Goal: Obtain resource: Download file/media

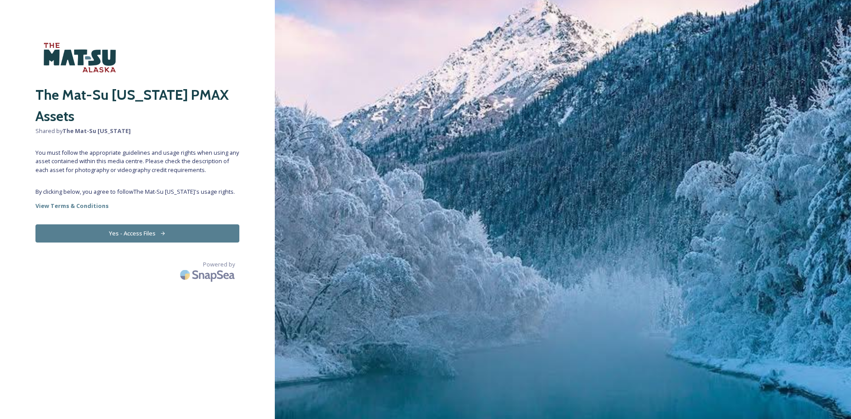
click at [129, 224] on button "Yes - Access Files" at bounding box center [137, 233] width 204 height 18
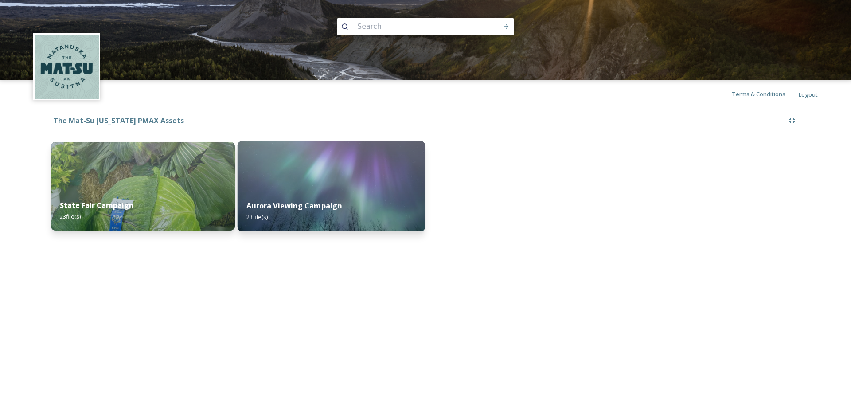
click at [279, 178] on img at bounding box center [330, 186] width 187 height 90
click at [290, 208] on div "Terms & Conditions Logout Shared by: The Mat-Su [US_STATE] The Mat-Su [US_STATE…" at bounding box center [425, 209] width 851 height 419
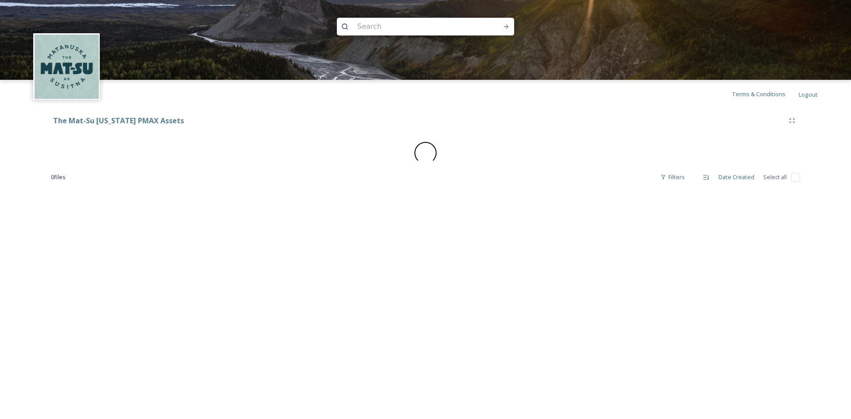
click at [271, 206] on div "Terms & Conditions Logout Shared by: The Mat-Su [US_STATE] The Mat-Su [US_STATE…" at bounding box center [425, 209] width 851 height 419
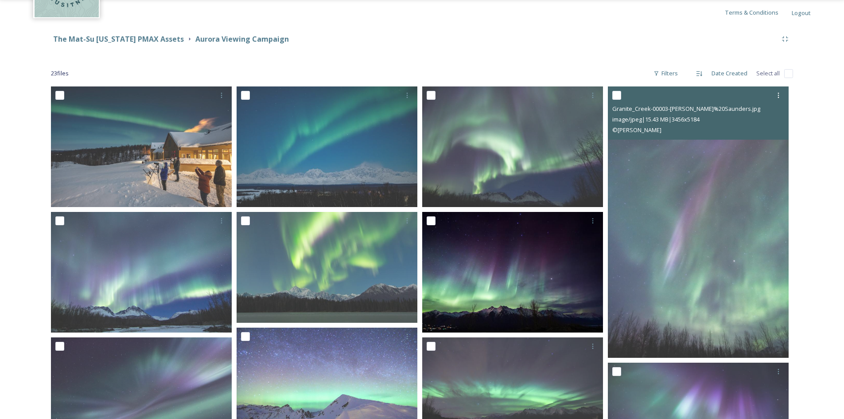
scroll to position [89, 0]
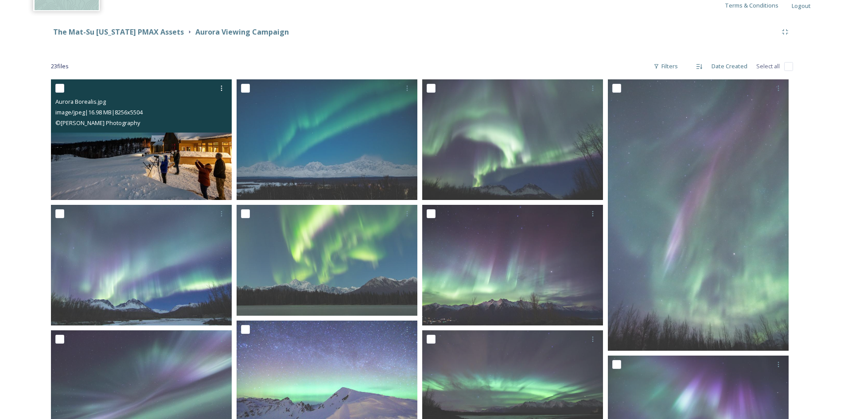
click at [60, 91] on input "checkbox" at bounding box center [59, 88] width 9 height 9
checkbox input "true"
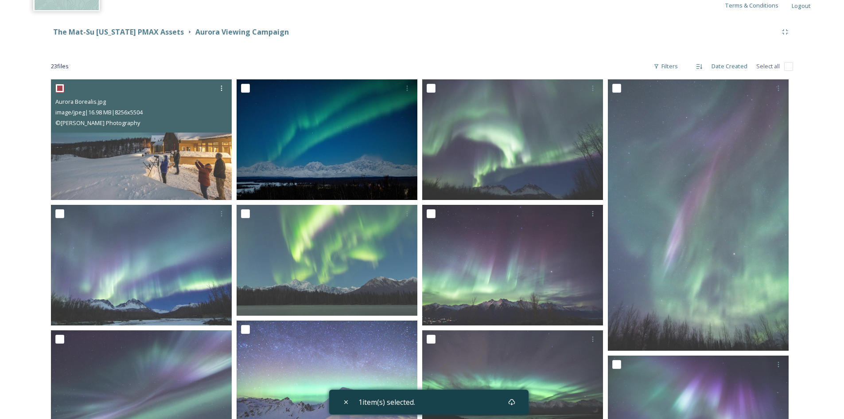
click at [247, 89] on input "checkbox" at bounding box center [245, 88] width 9 height 9
checkbox input "true"
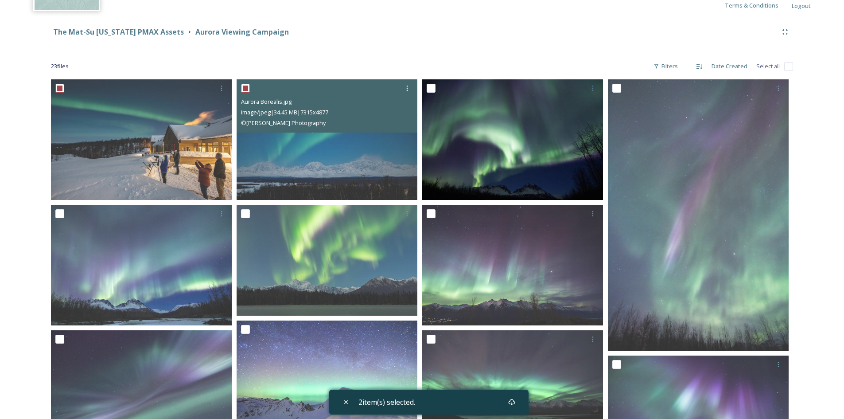
click at [428, 89] on input "checkbox" at bounding box center [431, 88] width 9 height 9
checkbox input "true"
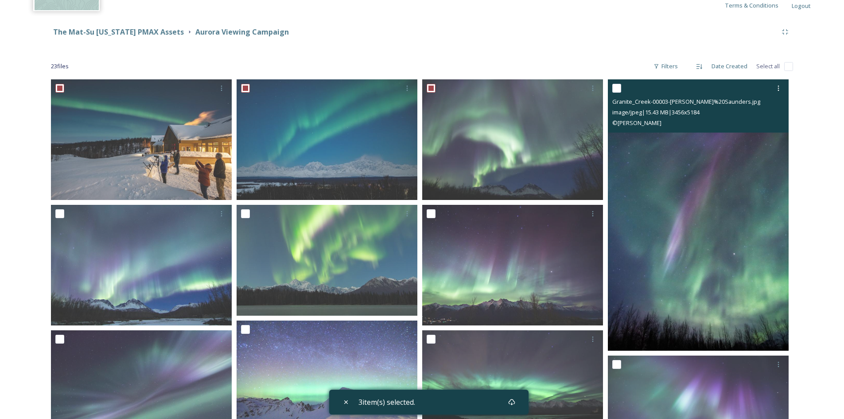
click at [615, 89] on input "checkbox" at bounding box center [616, 88] width 9 height 9
checkbox input "true"
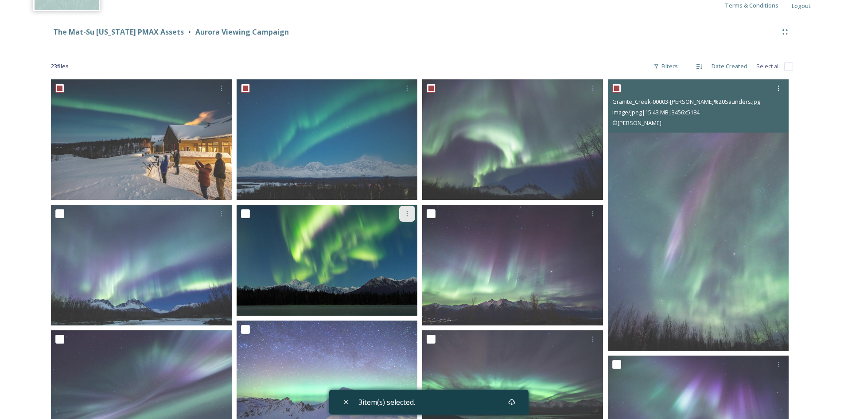
click at [435, 214] on input "checkbox" at bounding box center [431, 213] width 9 height 9
checkbox input "true"
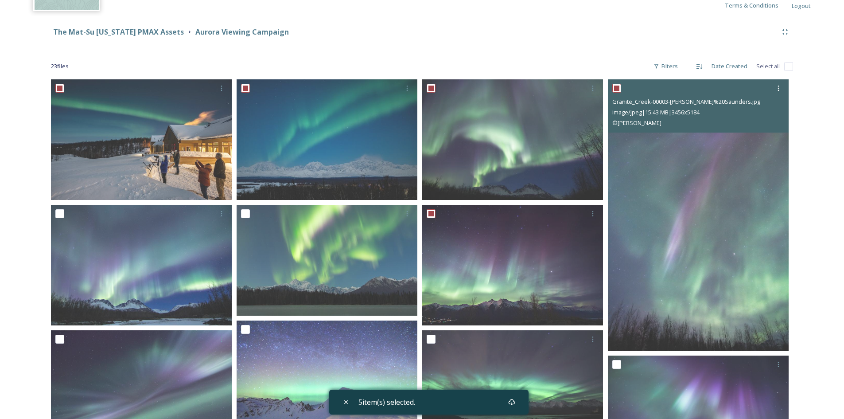
click at [243, 212] on input "checkbox" at bounding box center [245, 213] width 9 height 9
checkbox input "true"
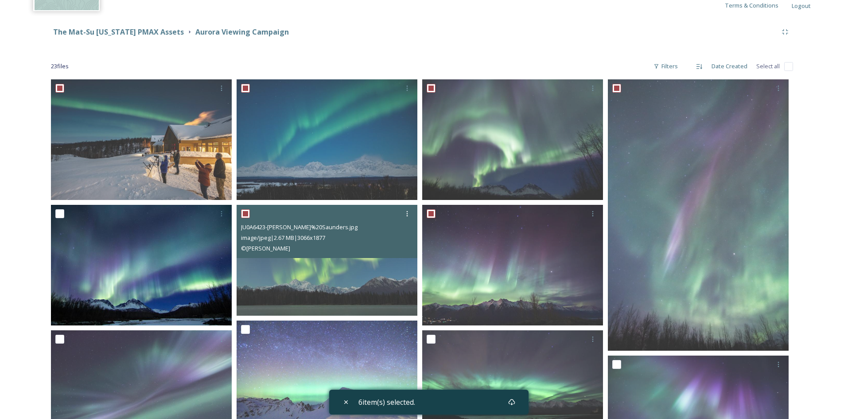
click at [58, 213] on input "checkbox" at bounding box center [59, 213] width 9 height 9
checkbox input "true"
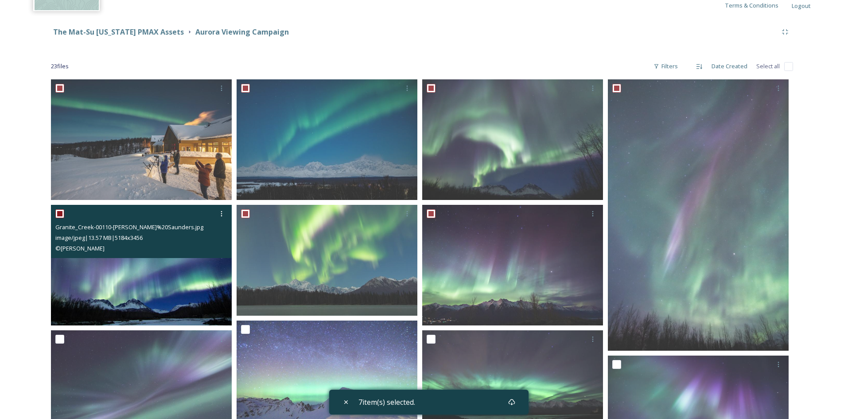
scroll to position [177, 0]
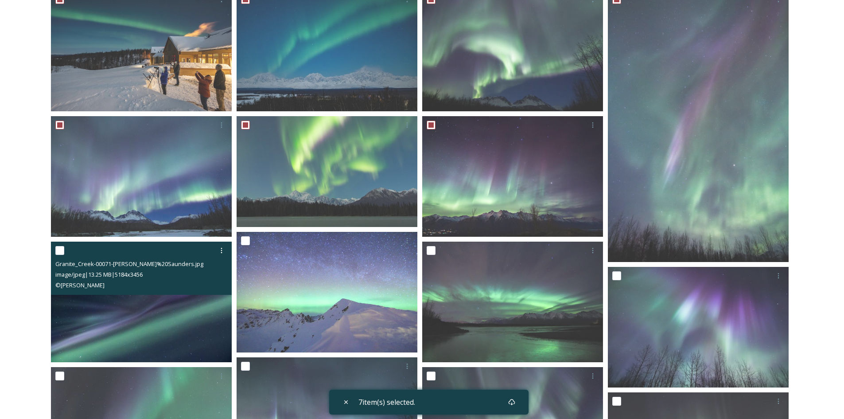
click at [62, 249] on input "checkbox" at bounding box center [59, 250] width 9 height 9
checkbox input "true"
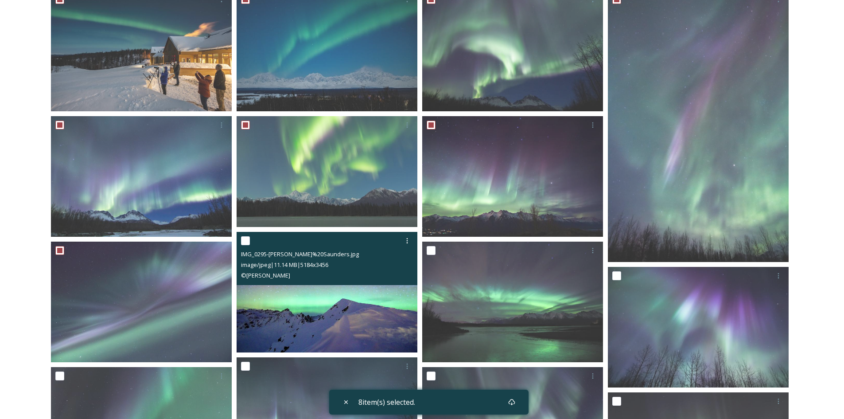
click at [241, 239] on input "checkbox" at bounding box center [245, 240] width 9 height 9
checkbox input "true"
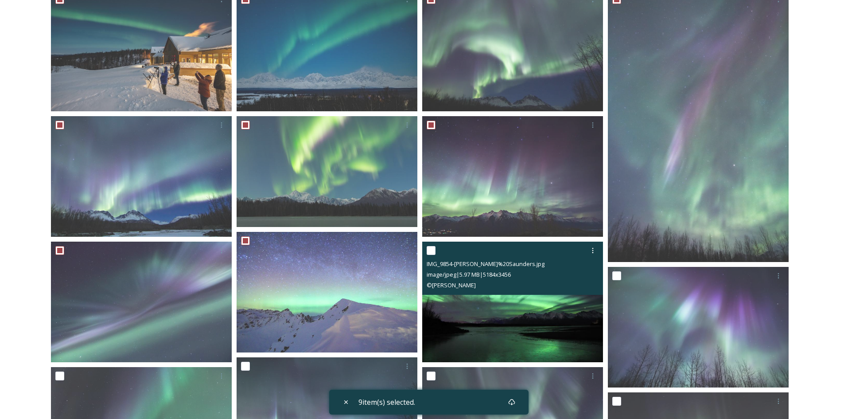
click at [435, 252] on div at bounding box center [514, 250] width 174 height 16
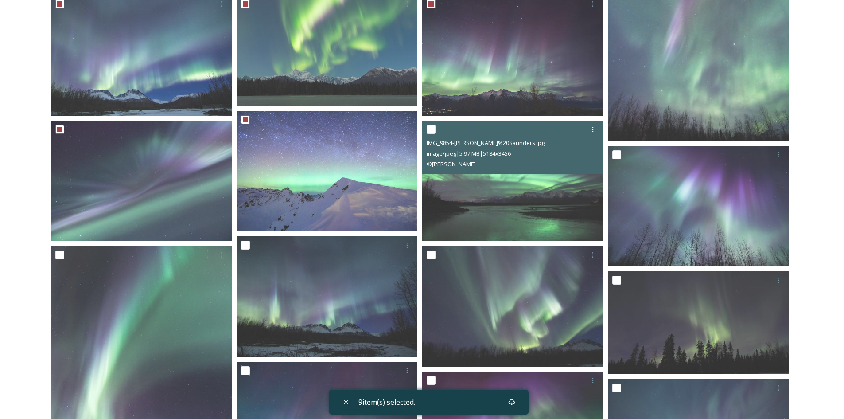
scroll to position [310, 0]
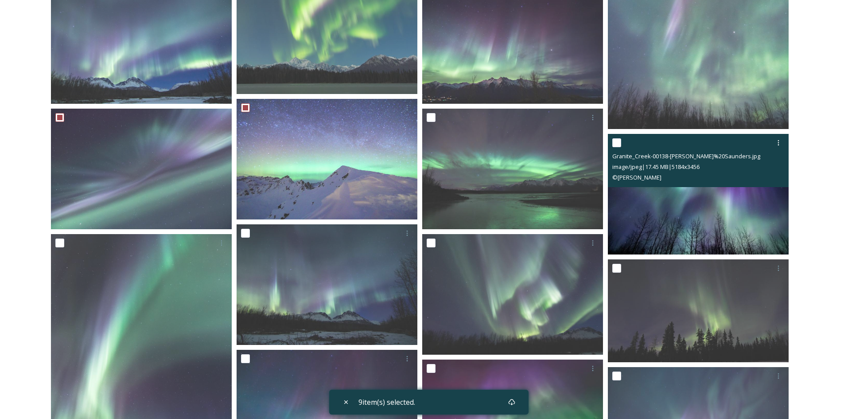
click at [619, 143] on input "checkbox" at bounding box center [616, 142] width 9 height 9
checkbox input "true"
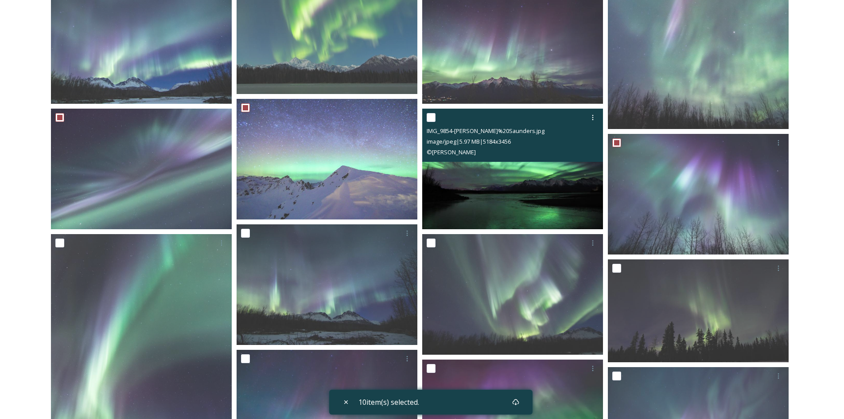
click at [429, 118] on input "checkbox" at bounding box center [431, 117] width 9 height 9
checkbox input "true"
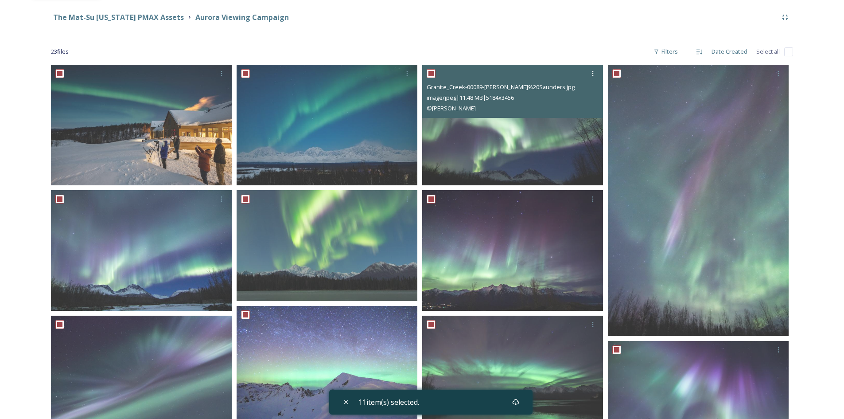
scroll to position [399, 0]
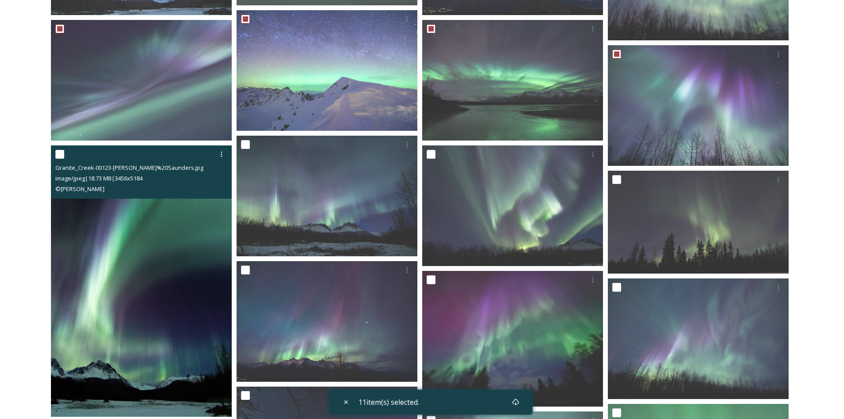
click at [55, 154] on input "checkbox" at bounding box center [59, 154] width 9 height 9
checkbox input "true"
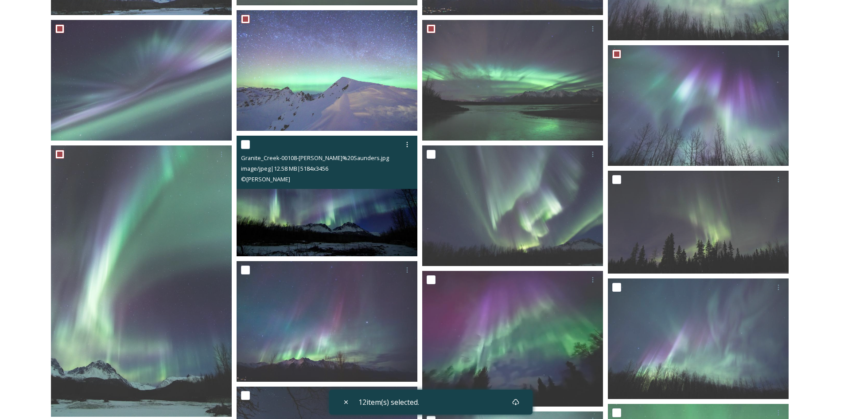
click at [246, 147] on input "checkbox" at bounding box center [245, 144] width 9 height 9
checkbox input "true"
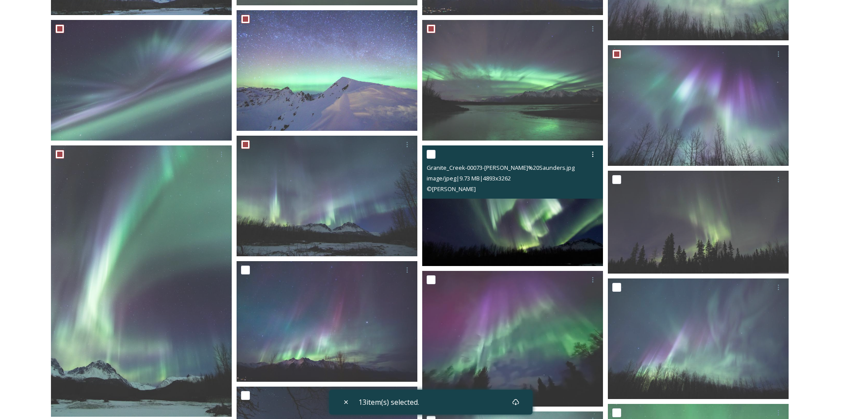
click at [432, 154] on input "checkbox" at bounding box center [431, 154] width 9 height 9
checkbox input "true"
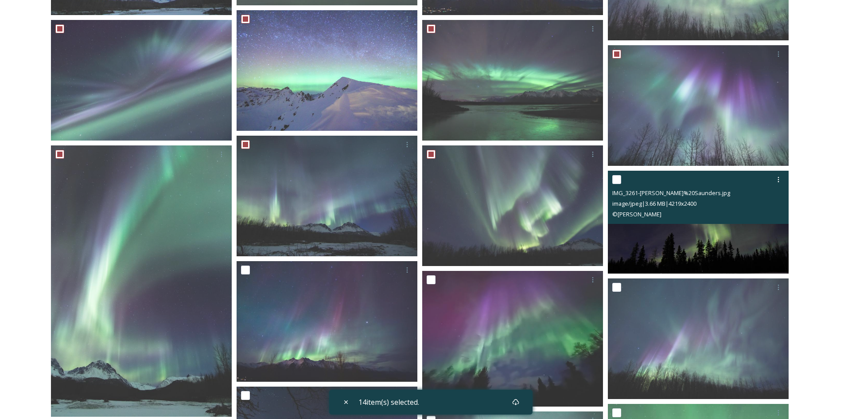
click at [619, 179] on input "checkbox" at bounding box center [616, 179] width 9 height 9
checkbox input "true"
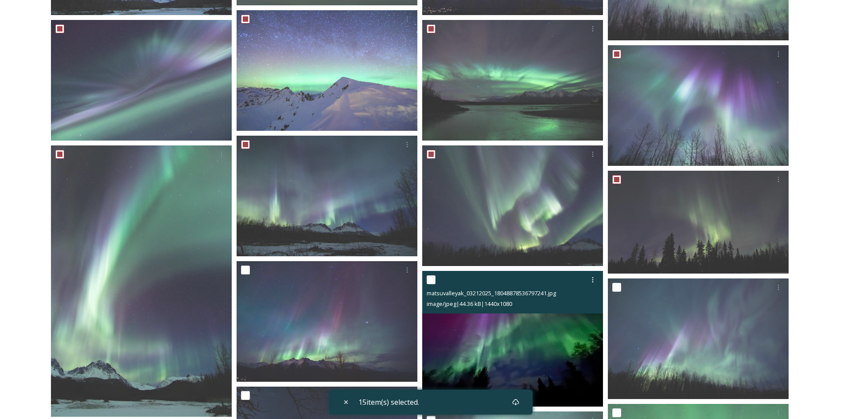
click at [434, 280] on input "checkbox" at bounding box center [431, 279] width 9 height 9
checkbox input "true"
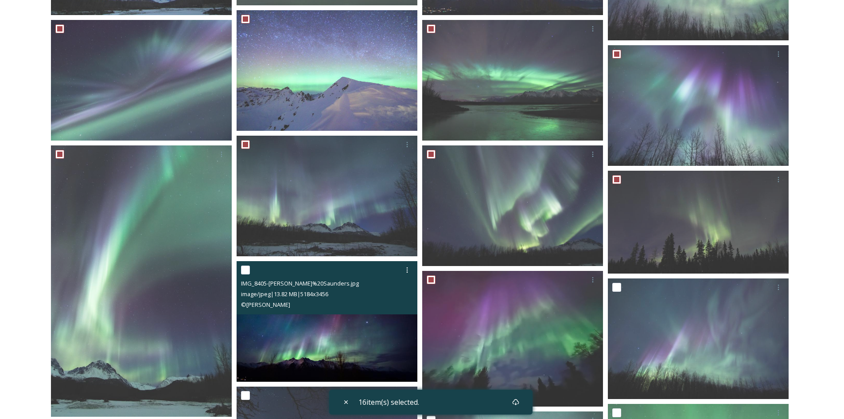
click at [246, 267] on input "checkbox" at bounding box center [245, 269] width 9 height 9
checkbox input "true"
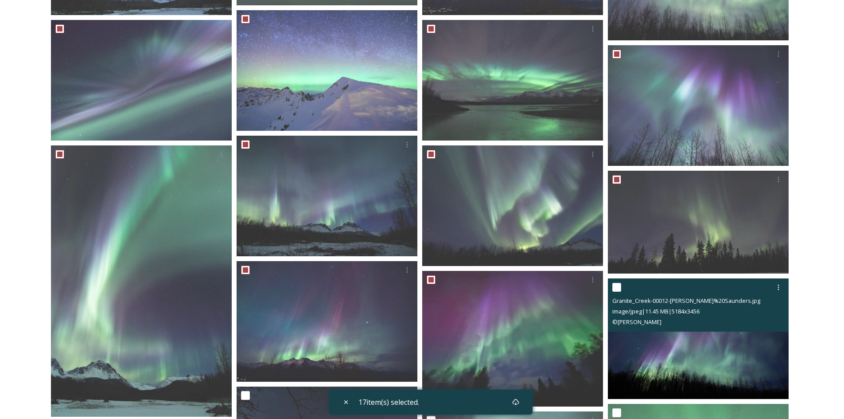
click at [614, 287] on input "checkbox" at bounding box center [616, 287] width 9 height 9
checkbox input "true"
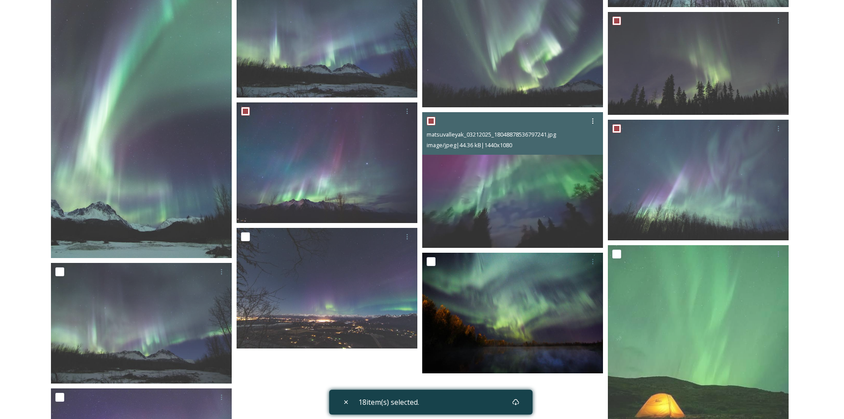
scroll to position [576, 0]
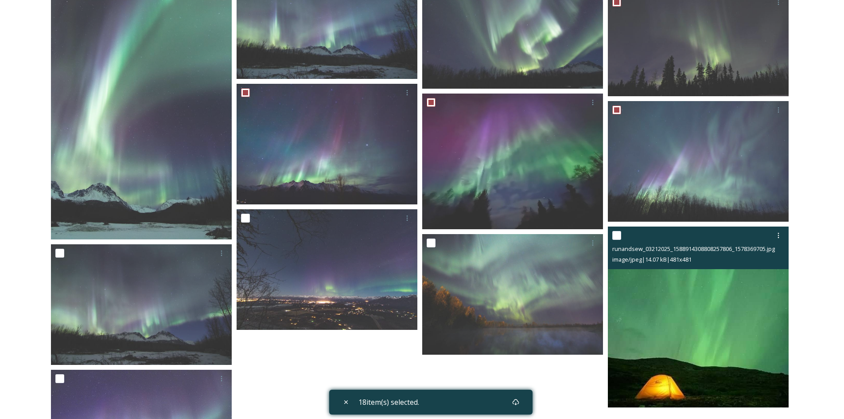
click at [620, 237] on input "checkbox" at bounding box center [616, 235] width 9 height 9
checkbox input "true"
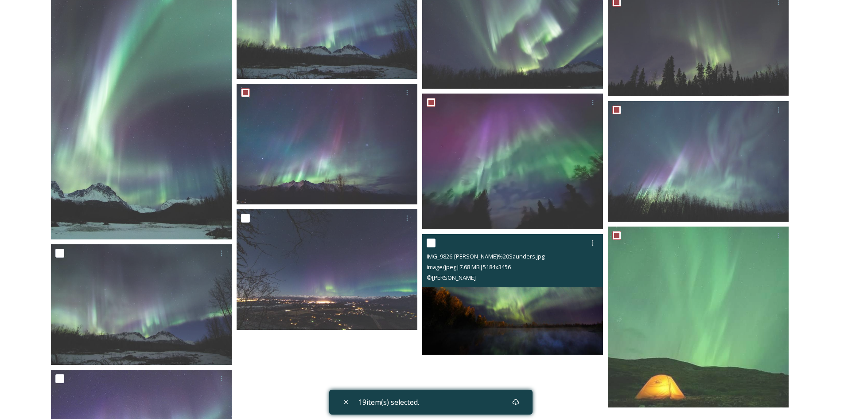
click at [430, 240] on input "checkbox" at bounding box center [431, 242] width 9 height 9
checkbox input "true"
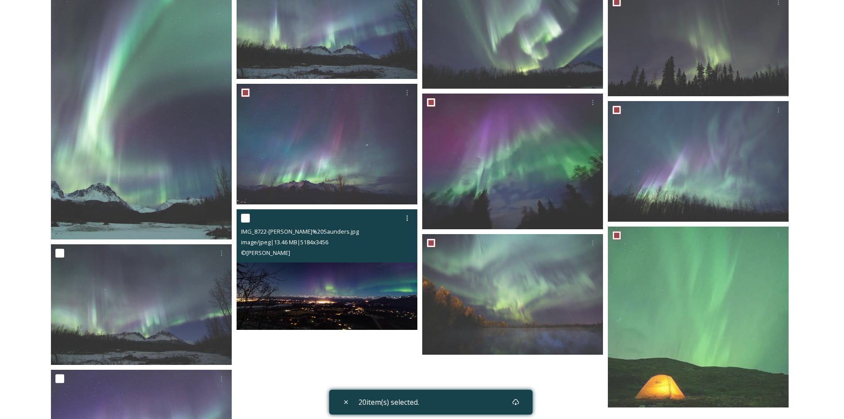
click at [247, 219] on input "checkbox" at bounding box center [245, 218] width 9 height 9
checkbox input "true"
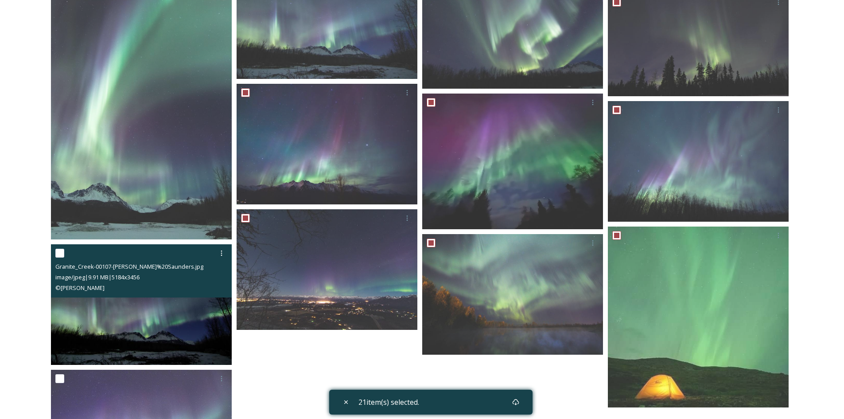
click at [58, 252] on input "checkbox" at bounding box center [59, 253] width 9 height 9
checkbox input "true"
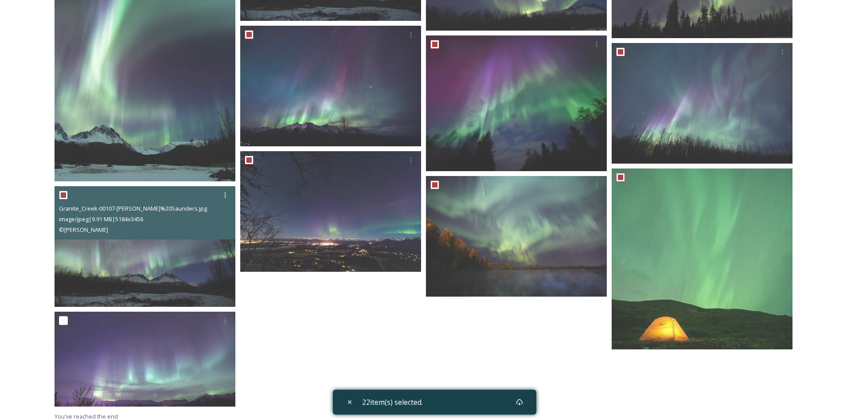
scroll to position [641, 0]
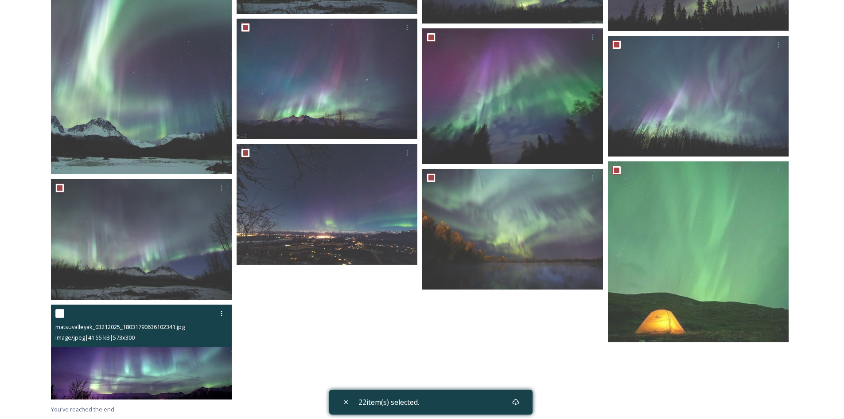
click at [58, 313] on input "checkbox" at bounding box center [59, 313] width 9 height 9
checkbox input "true"
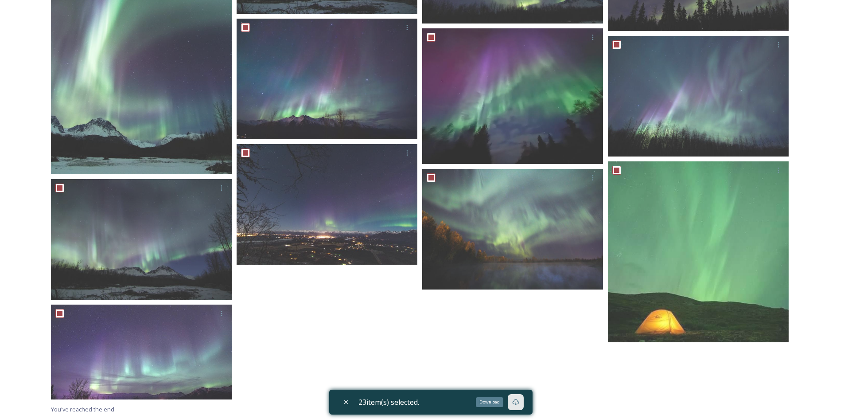
click at [519, 403] on icon at bounding box center [515, 401] width 7 height 7
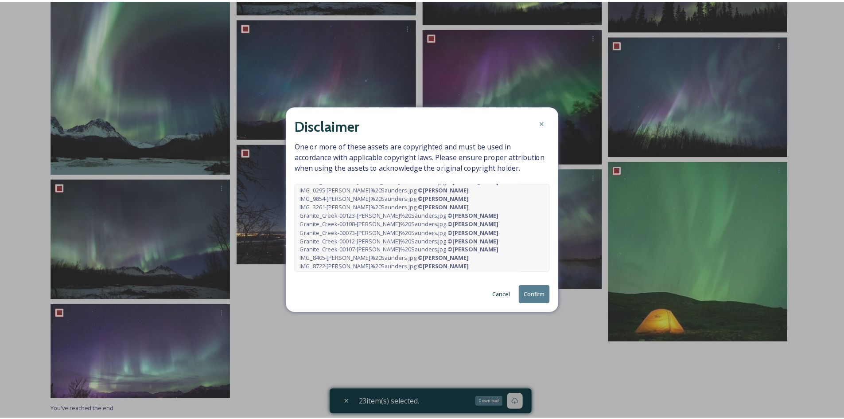
scroll to position [91, 0]
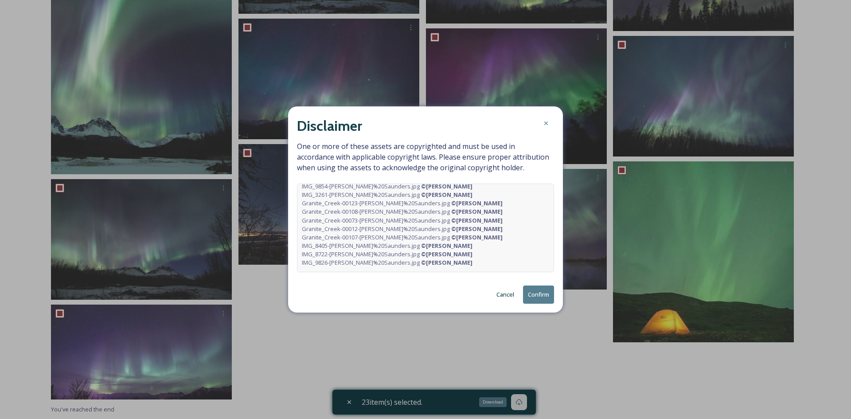
click at [539, 291] on button "Confirm" at bounding box center [538, 294] width 31 height 18
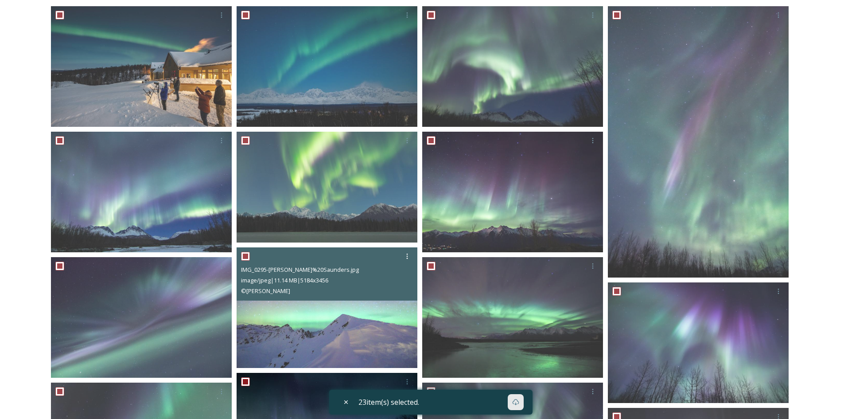
scroll to position [154, 0]
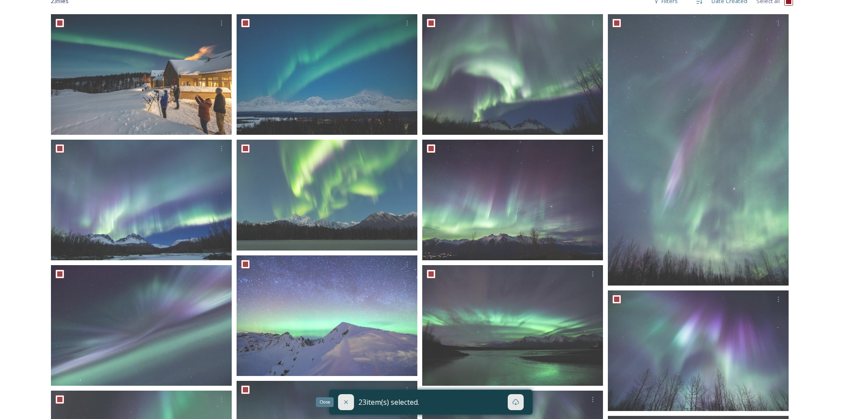
click at [343, 401] on icon at bounding box center [345, 401] width 7 height 7
checkbox input "false"
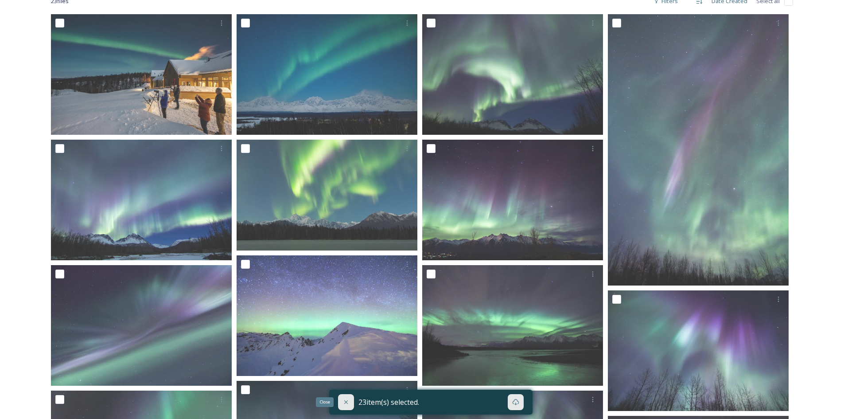
checkbox input "false"
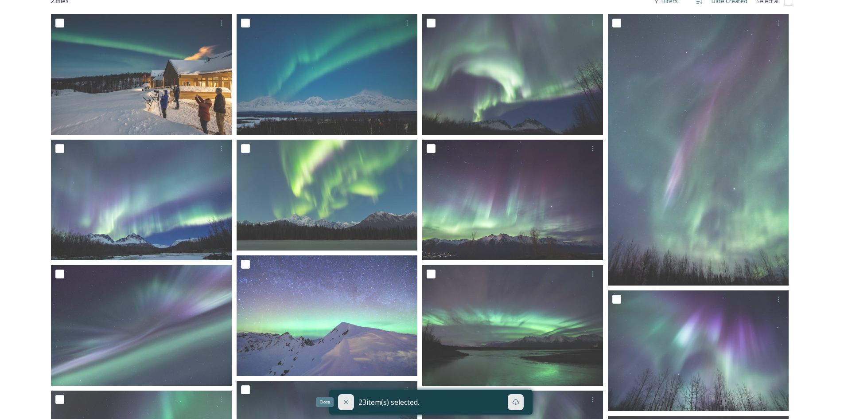
checkbox input "false"
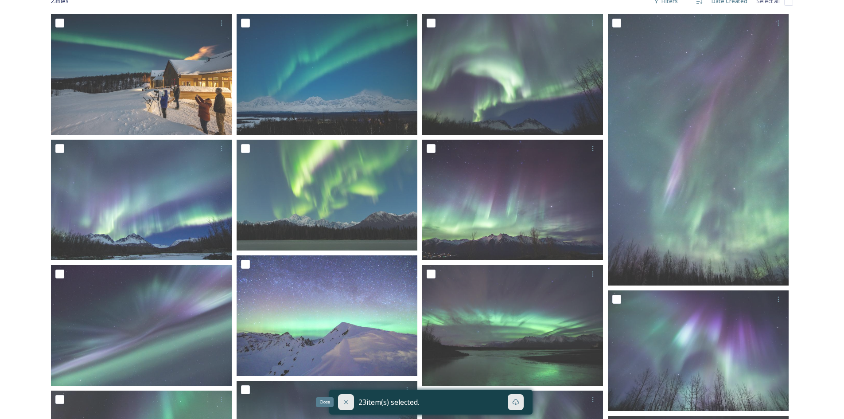
checkbox input "false"
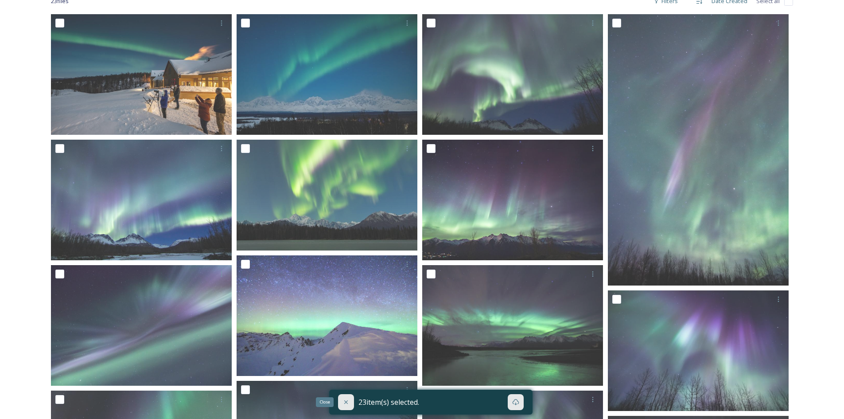
checkbox input "false"
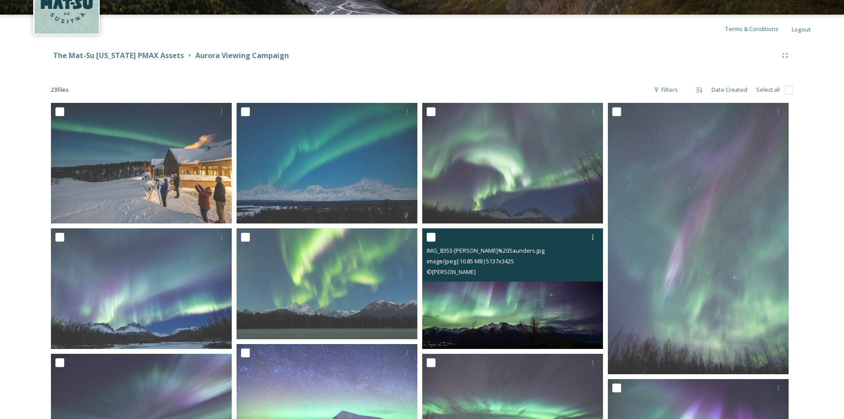
scroll to position [109, 0]
